Goal: Information Seeking & Learning: Learn about a topic

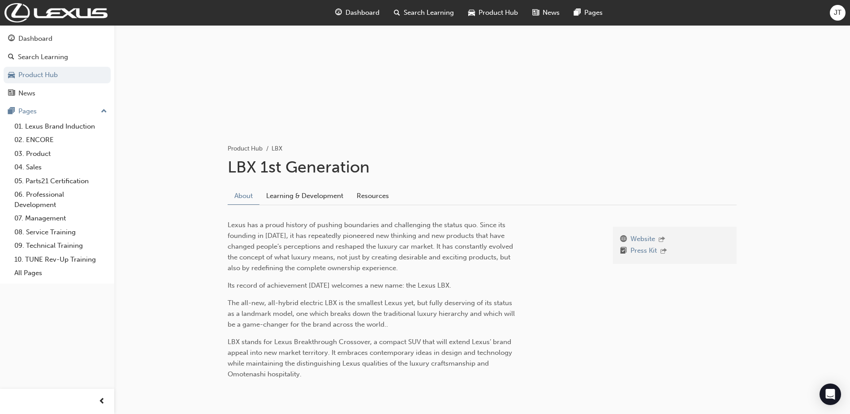
scroll to position [90, 0]
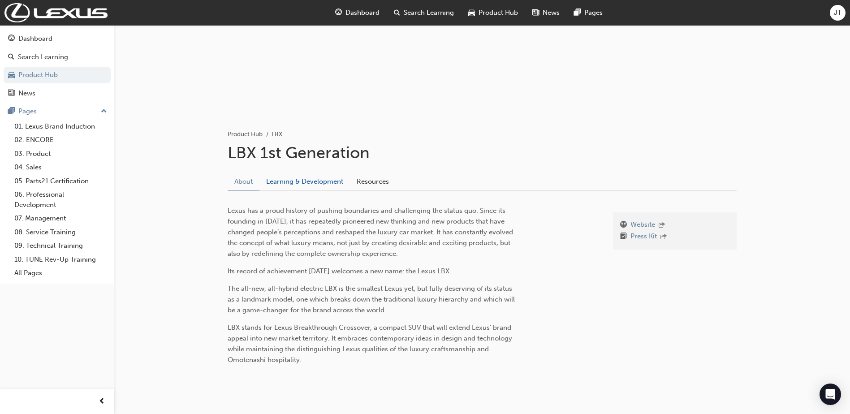
click at [309, 183] on link "Learning & Development" at bounding box center [304, 181] width 91 height 17
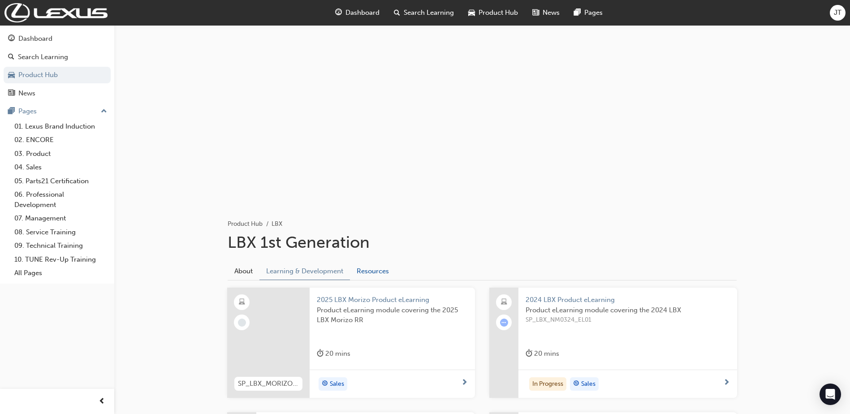
click at [367, 272] on link "Resources" at bounding box center [373, 271] width 46 height 17
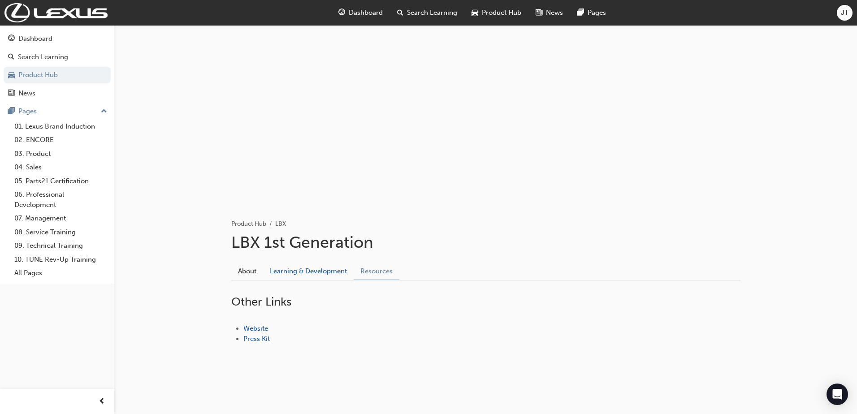
click at [338, 272] on link "Learning & Development" at bounding box center [308, 271] width 91 height 17
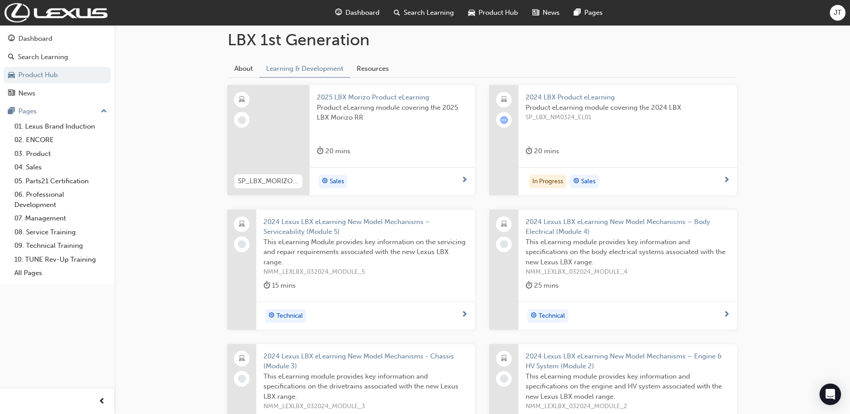
scroll to position [90, 0]
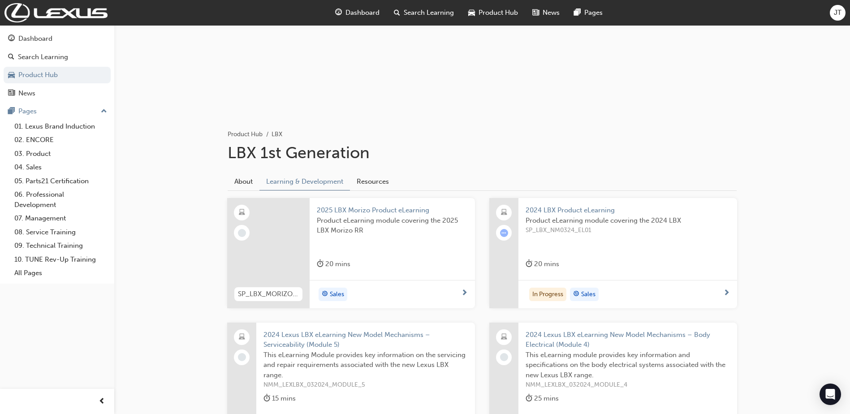
click at [573, 213] on span "2024 LBX Product eLearning" at bounding box center [628, 210] width 204 height 10
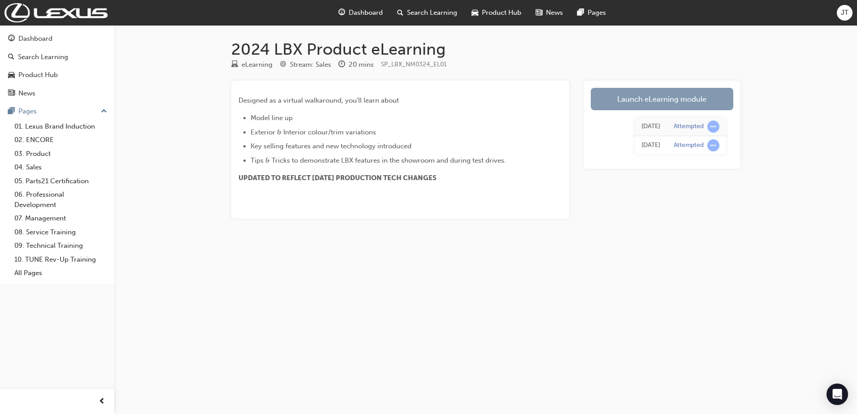
click at [631, 96] on link "Launch eLearning module" at bounding box center [662, 99] width 142 height 22
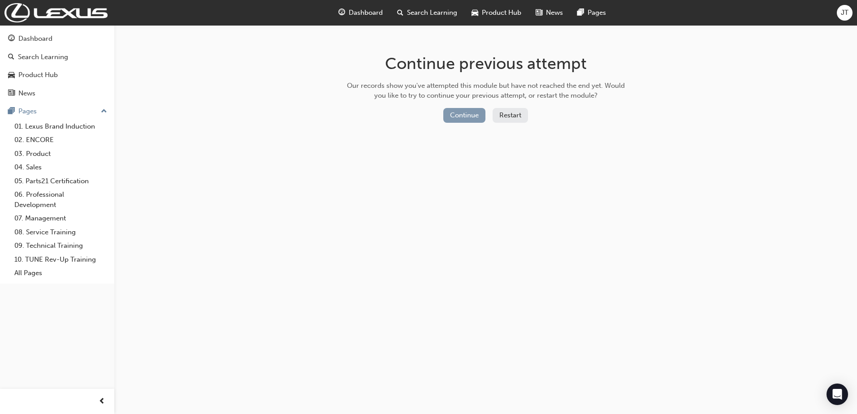
click at [472, 116] on button "Continue" at bounding box center [464, 115] width 42 height 15
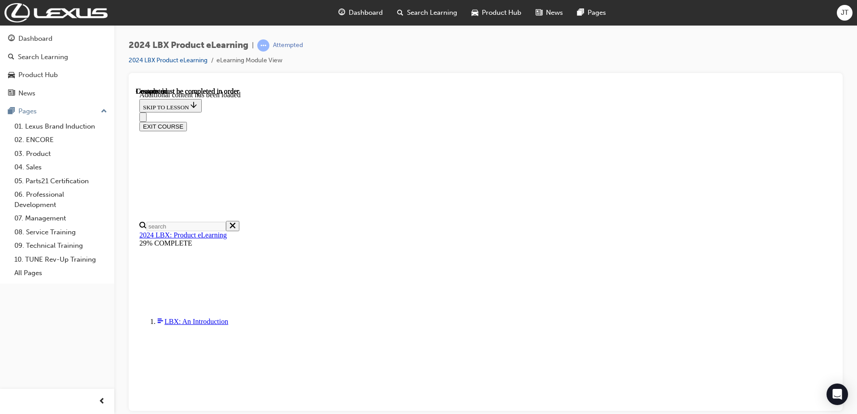
scroll to position [1066, 0]
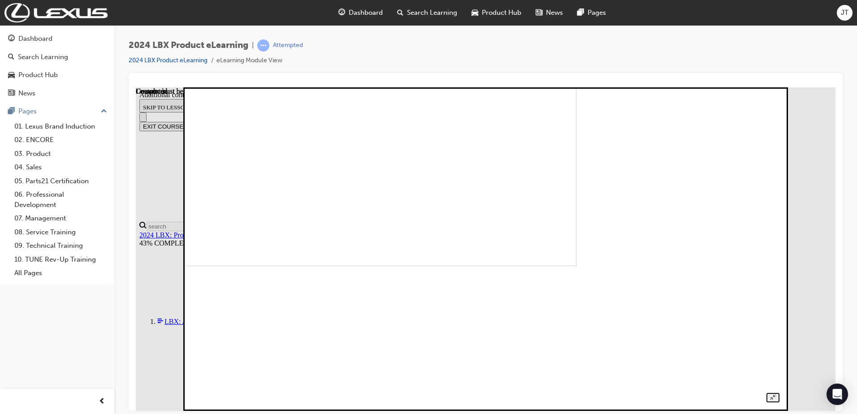
click at [576, 235] on img at bounding box center [289, 104] width 574 height 324
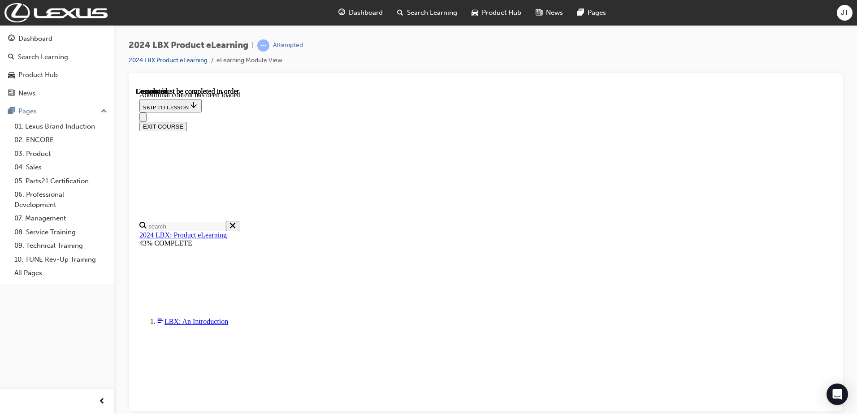
click at [838, 37] on div "2024 LBX Product eLearning | Attempted 2024 LBX Product eLearning eLearning Mod…" at bounding box center [485, 208] width 742 height 367
